Goal: Navigation & Orientation: Understand site structure

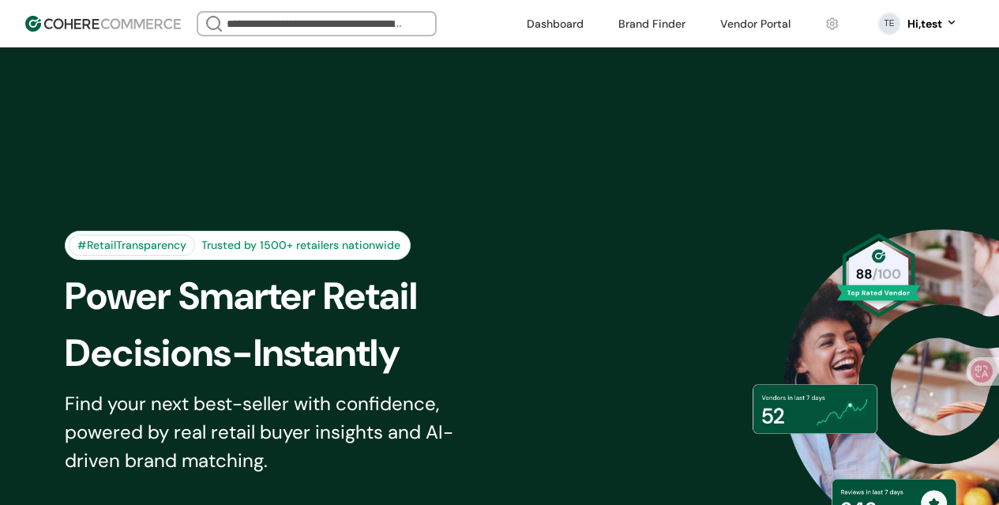
click at [828, 23] on link at bounding box center [832, 24] width 33 height 24
click at [133, 27] on img at bounding box center [103, 24] width 156 height 16
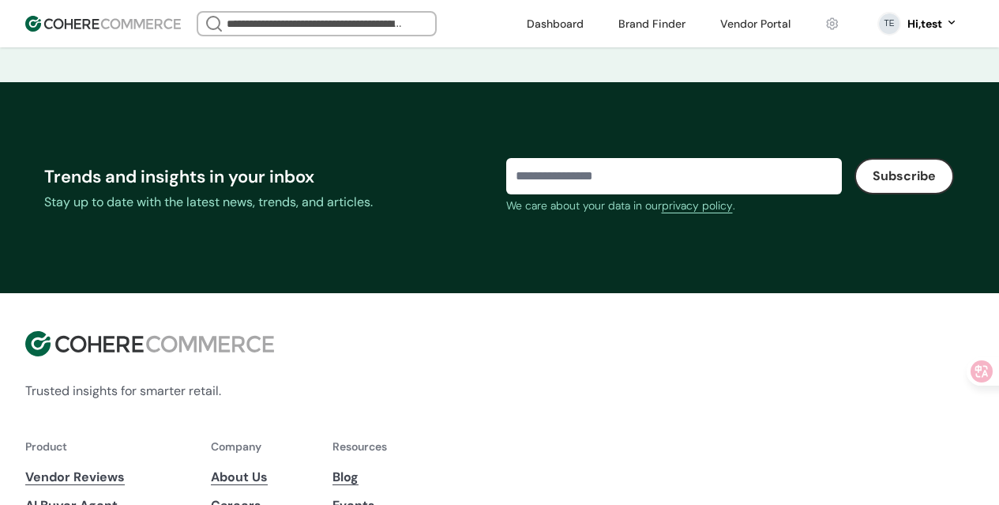
scroll to position [6269, 0]
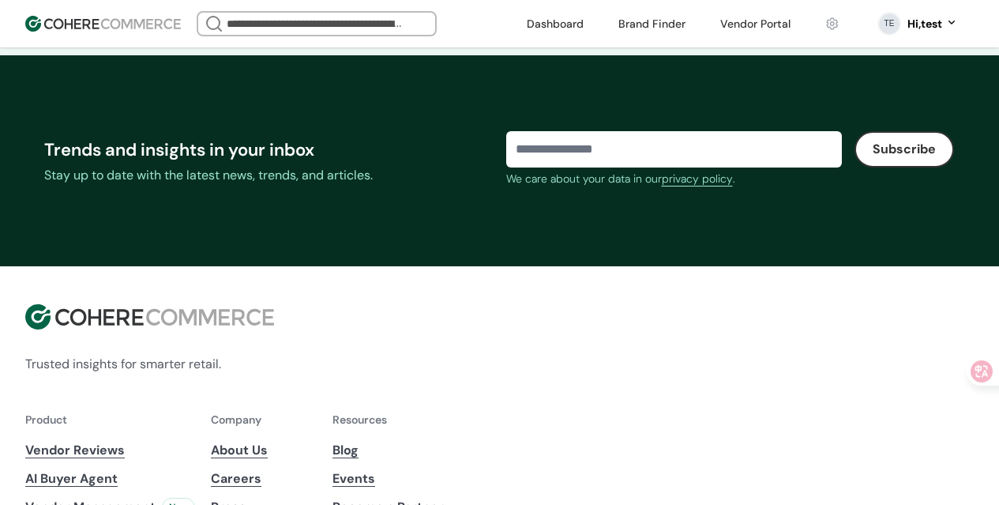
click at [317, 441] on link "About Us" at bounding box center [264, 450] width 106 height 19
click at [317, 469] on link "Careers" at bounding box center [264, 478] width 106 height 19
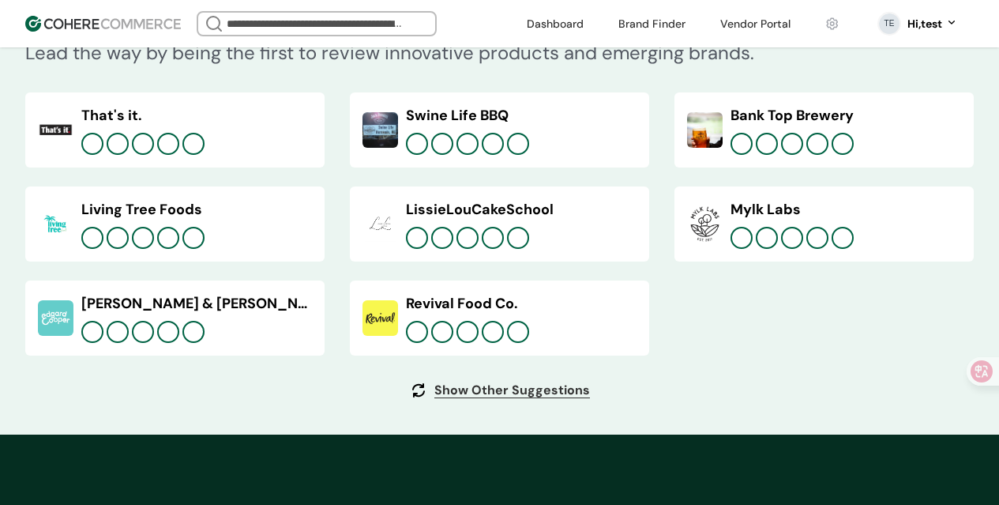
scroll to position [6269, 0]
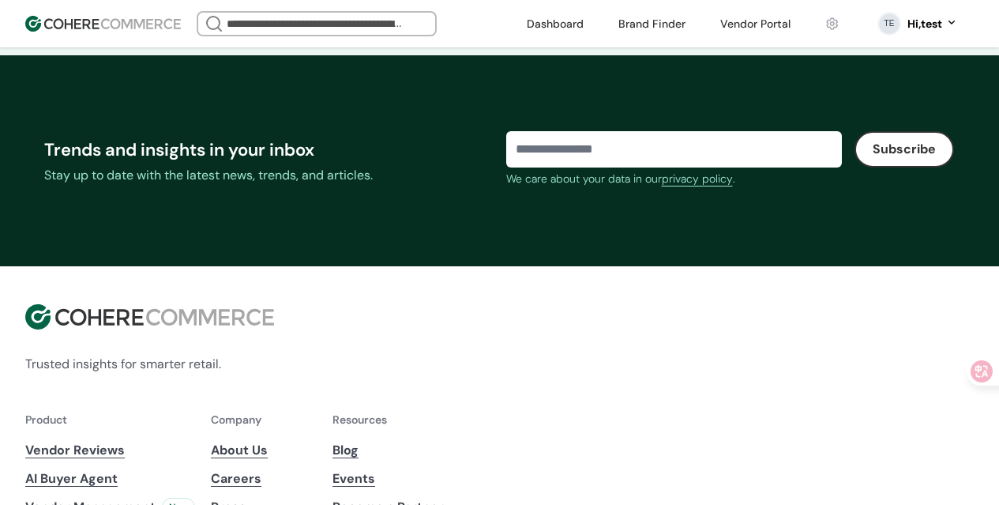
click at [317, 441] on link "About Us" at bounding box center [264, 450] width 106 height 19
click at [317, 469] on link "Careers" at bounding box center [264, 478] width 106 height 19
